Goal: Task Accomplishment & Management: Complete application form

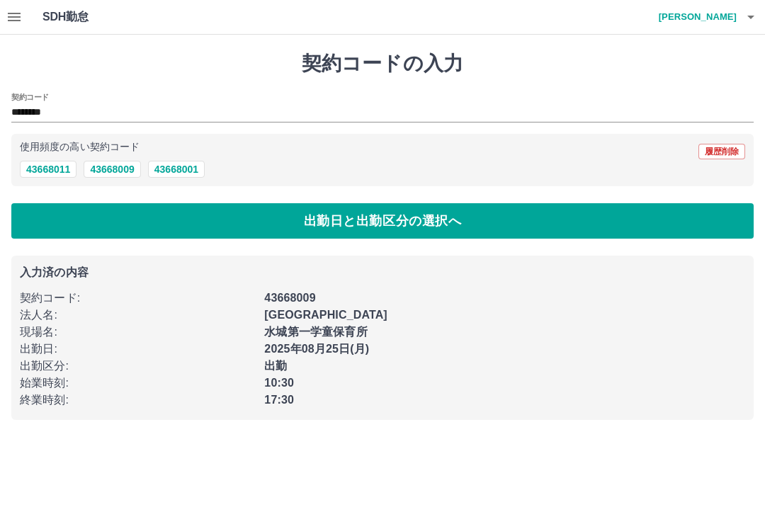
click at [256, 228] on button "出勤日と出勤区分の選択へ" at bounding box center [382, 220] width 743 height 35
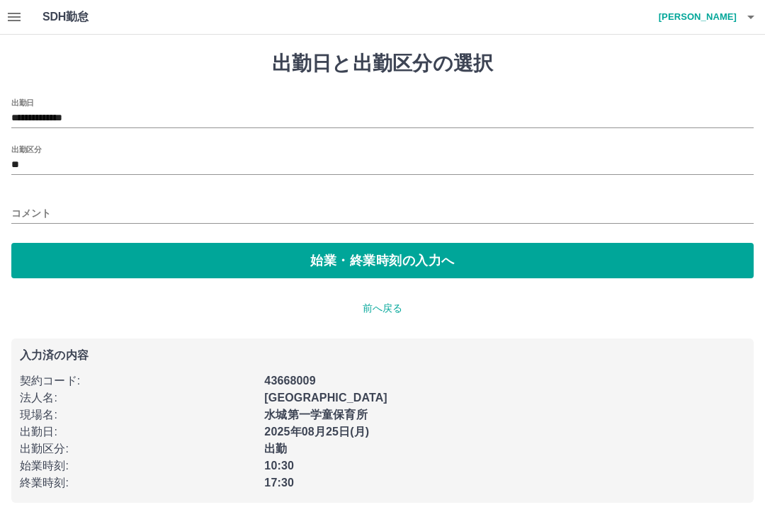
click at [74, 166] on input "**" at bounding box center [382, 166] width 743 height 18
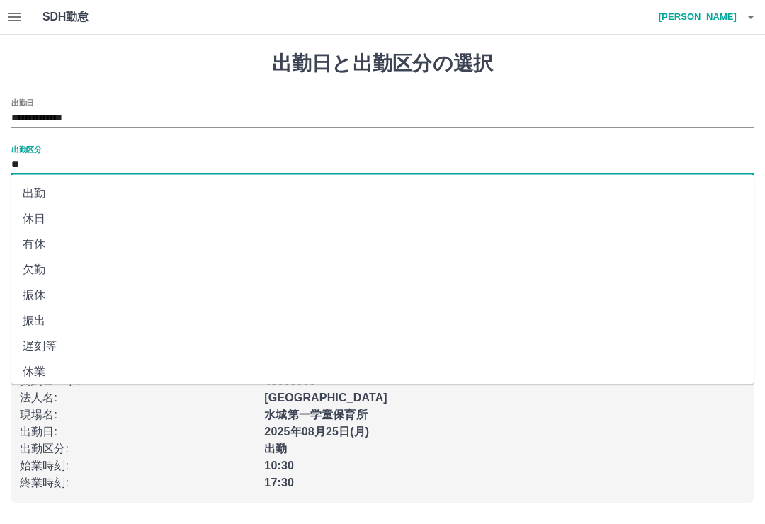
click at [56, 196] on li "出勤" at bounding box center [382, 194] width 743 height 26
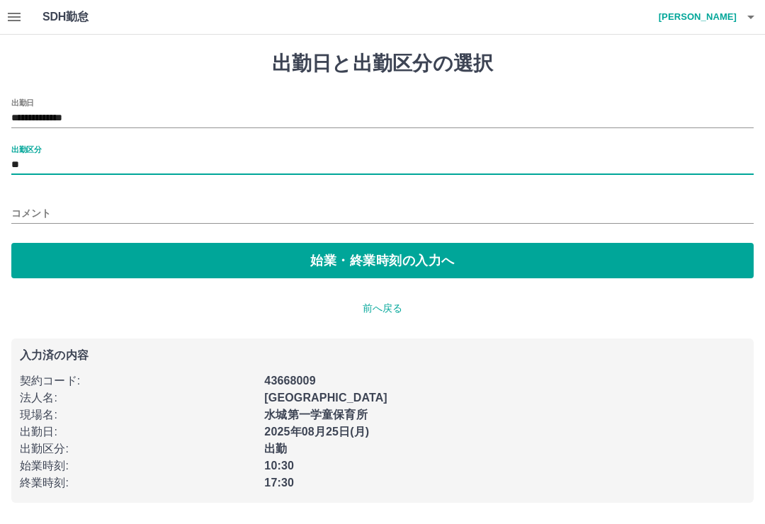
click at [368, 271] on button "始業・終業時刻の入力へ" at bounding box center [382, 260] width 743 height 35
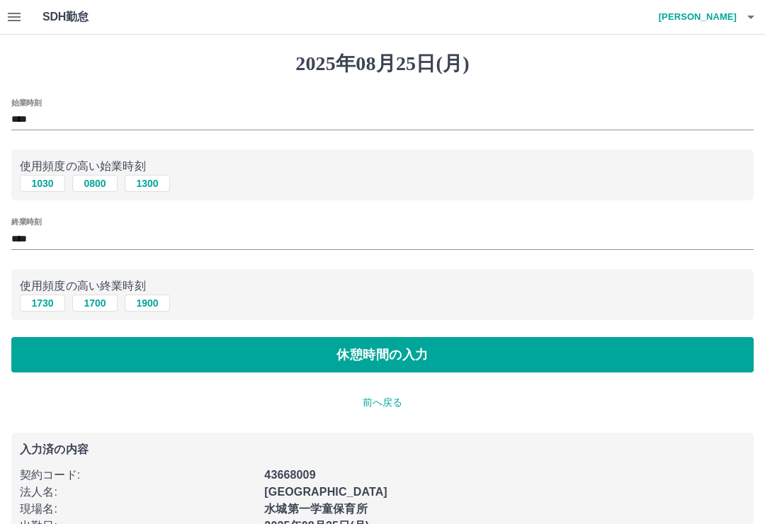
click at [397, 355] on button "休憩時間の入力" at bounding box center [382, 354] width 743 height 35
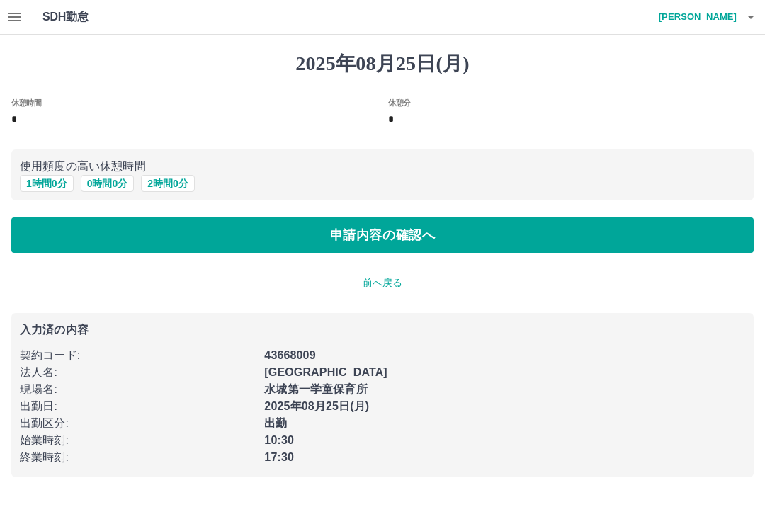
click at [390, 243] on button "申請内容の確認へ" at bounding box center [382, 235] width 743 height 35
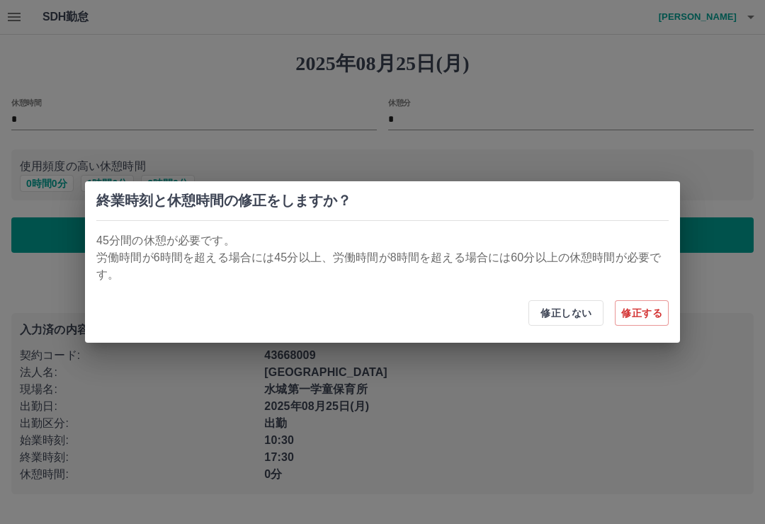
click at [640, 319] on button "修正する" at bounding box center [642, 313] width 54 height 26
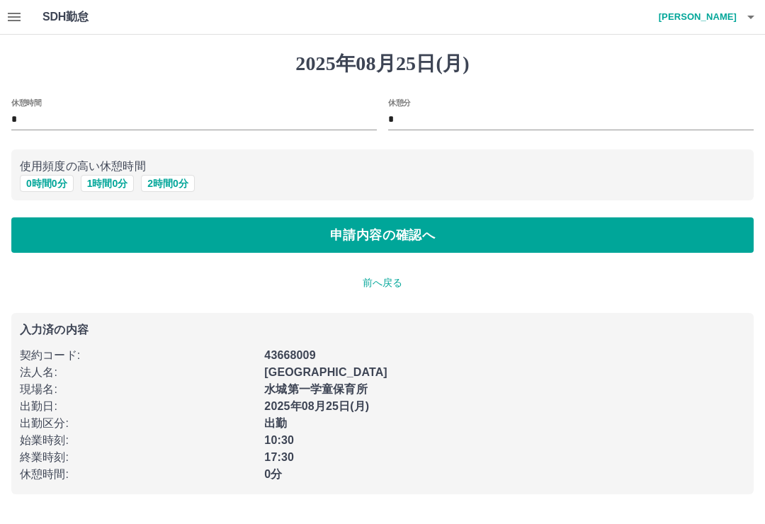
click at [403, 241] on button "申請内容の確認へ" at bounding box center [382, 235] width 743 height 35
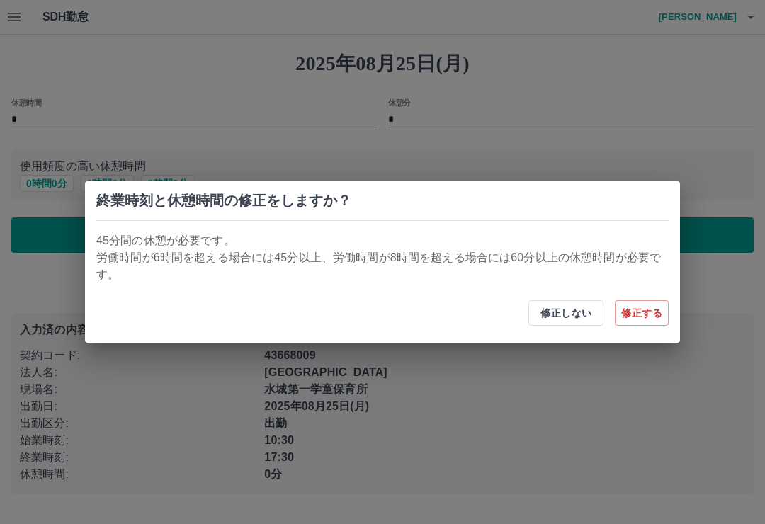
click at [697, 327] on div "終業時刻と休憩時間の修正をしますか？ 45分間の休憩が必要です。 労働時間が6時間を超える場合には45分以上、労働時間が8時間を超える場合には60分以上の休憩…" at bounding box center [382, 262] width 765 height 524
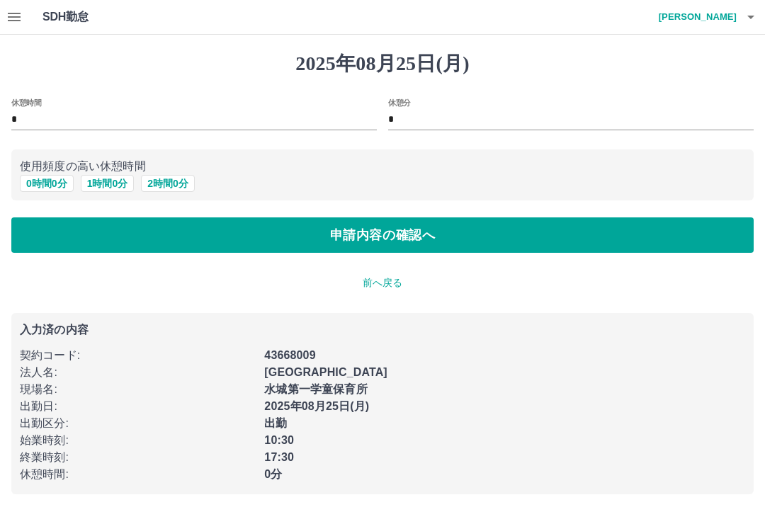
click at [649, 328] on p "入力済の内容" at bounding box center [383, 329] width 726 height 11
click at [400, 129] on input "*" at bounding box center [571, 120] width 366 height 21
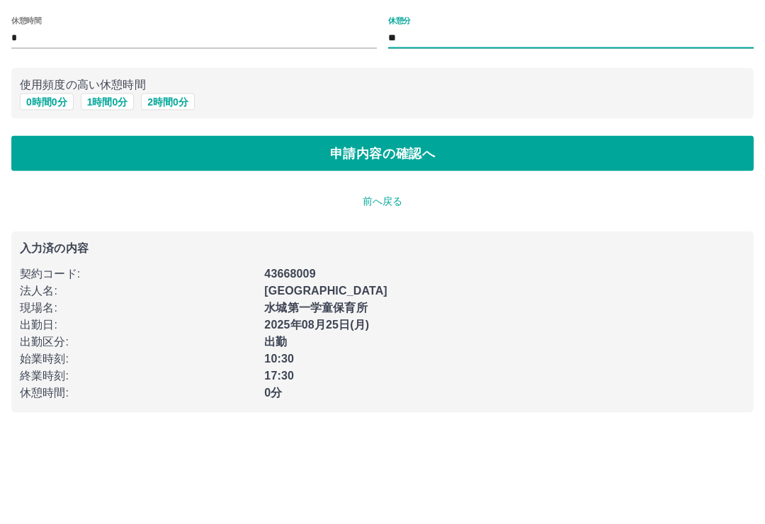
type input "**"
click at [400, 218] on button "申請内容の確認へ" at bounding box center [382, 235] width 743 height 35
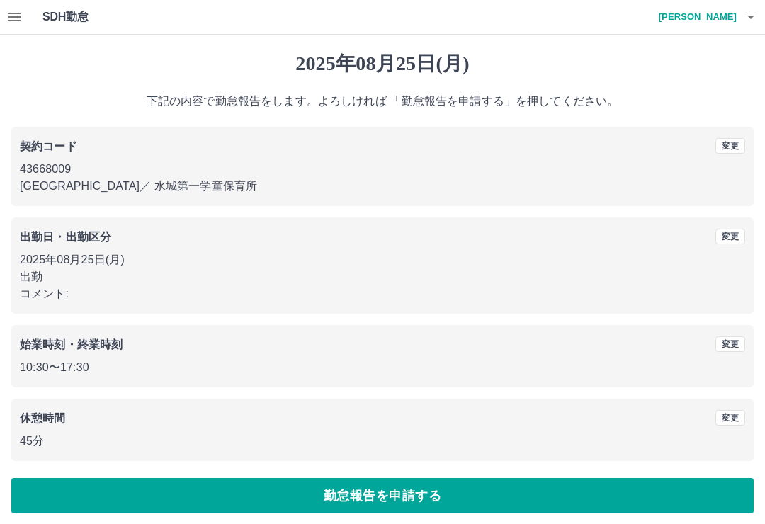
scroll to position [6, 0]
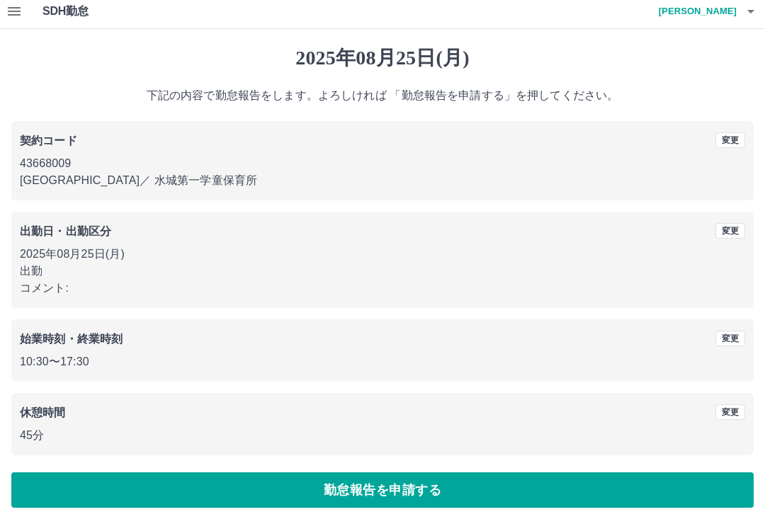
click at [416, 488] on button "勤怠報告を申請する" at bounding box center [382, 490] width 743 height 35
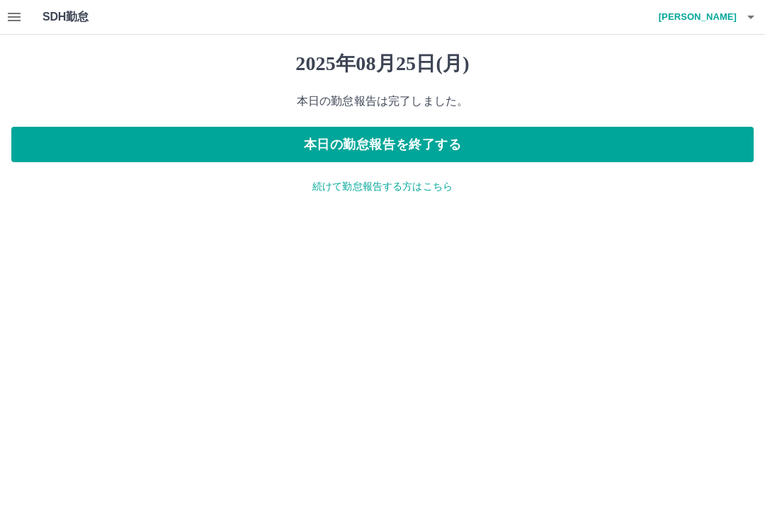
click at [437, 151] on button "本日の勤怠報告を終了する" at bounding box center [382, 144] width 743 height 35
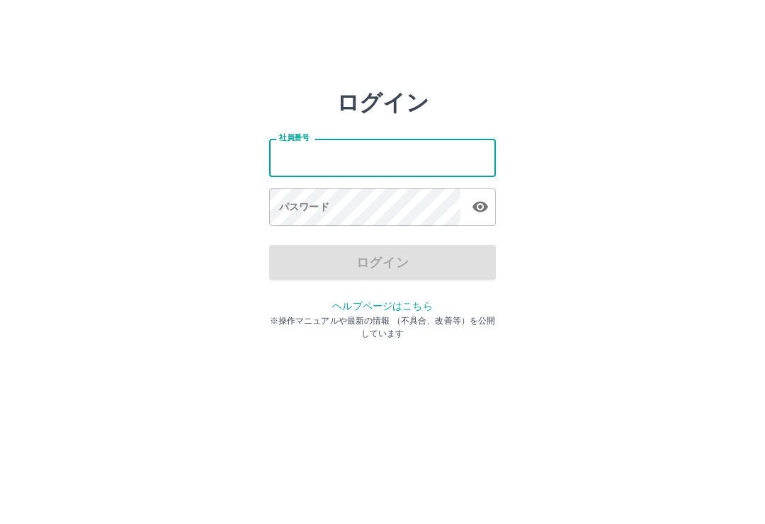
click at [696, 123] on div "ログイン 社員番号 社員番号 パスワード パスワード ログイン ヘルプページはこちら ※操作マニュアルや最新の情報 （不具合、改善等）を公開しています" at bounding box center [382, 202] width 765 height 227
